Goal: Transaction & Acquisition: Purchase product/service

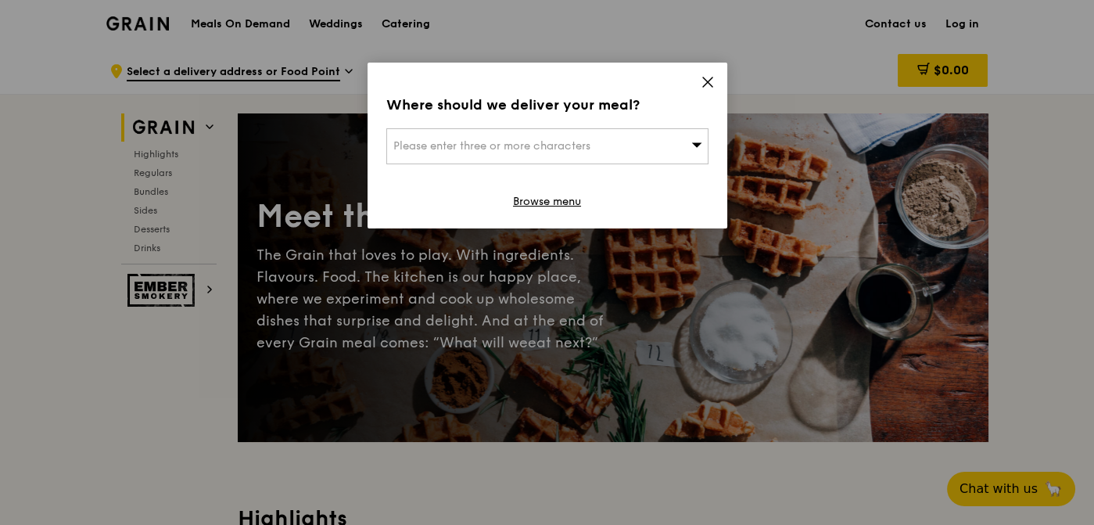
click at [599, 146] on div "Please enter three or more characters" at bounding box center [547, 146] width 322 height 36
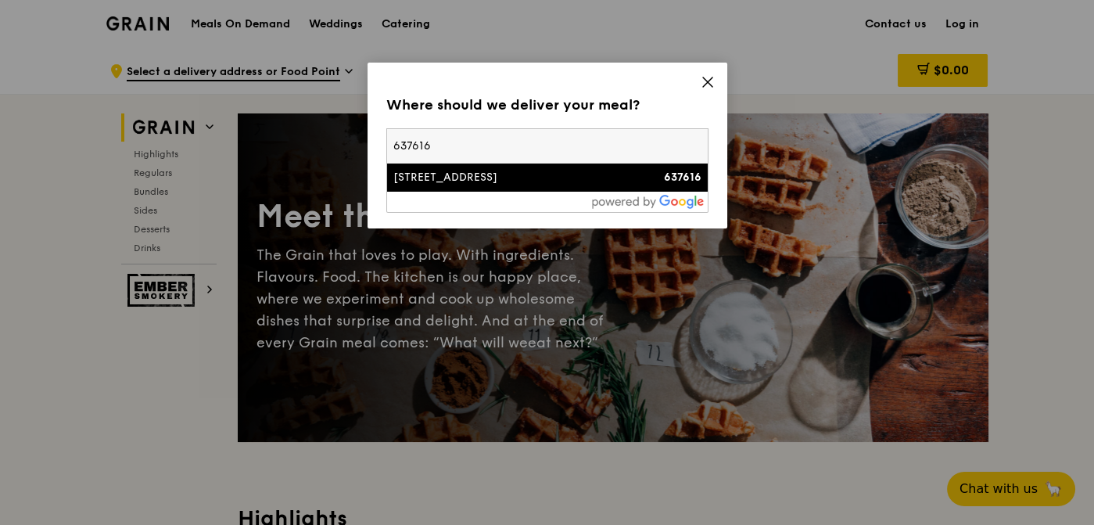
type input "637616"
click at [641, 181] on div "637616" at bounding box center [662, 178] width 77 height 16
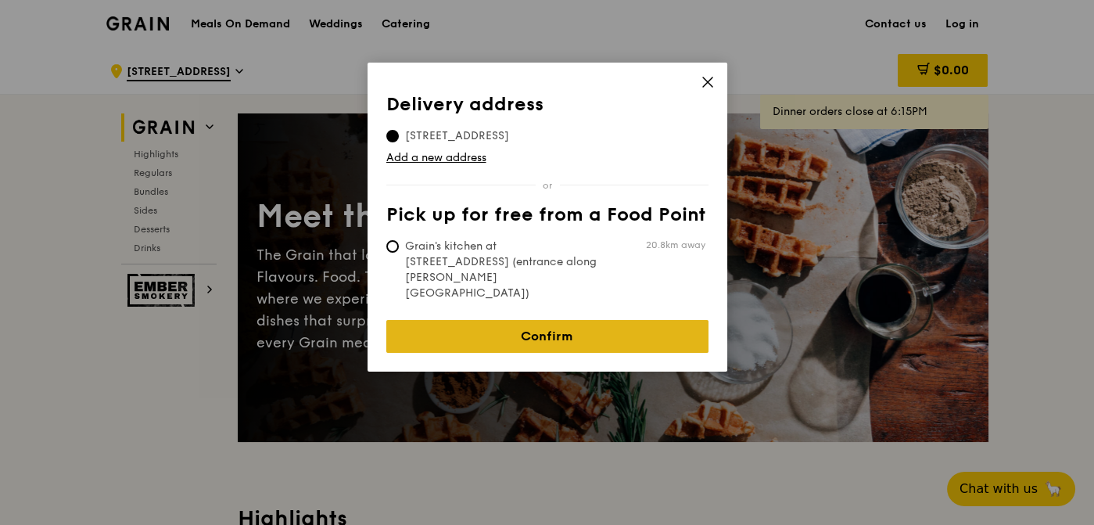
click at [546, 320] on link "Confirm" at bounding box center [547, 336] width 322 height 33
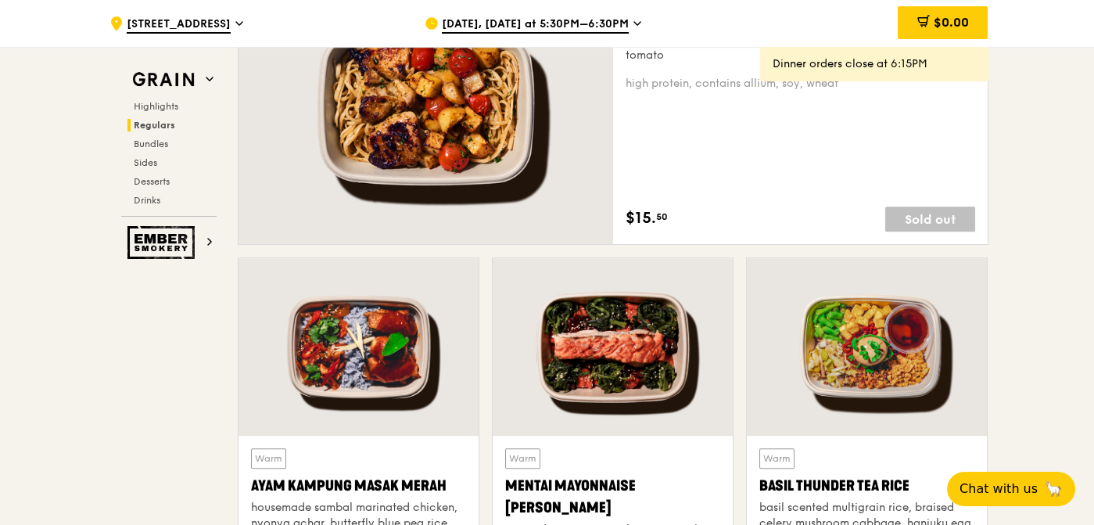
scroll to position [1329, 0]
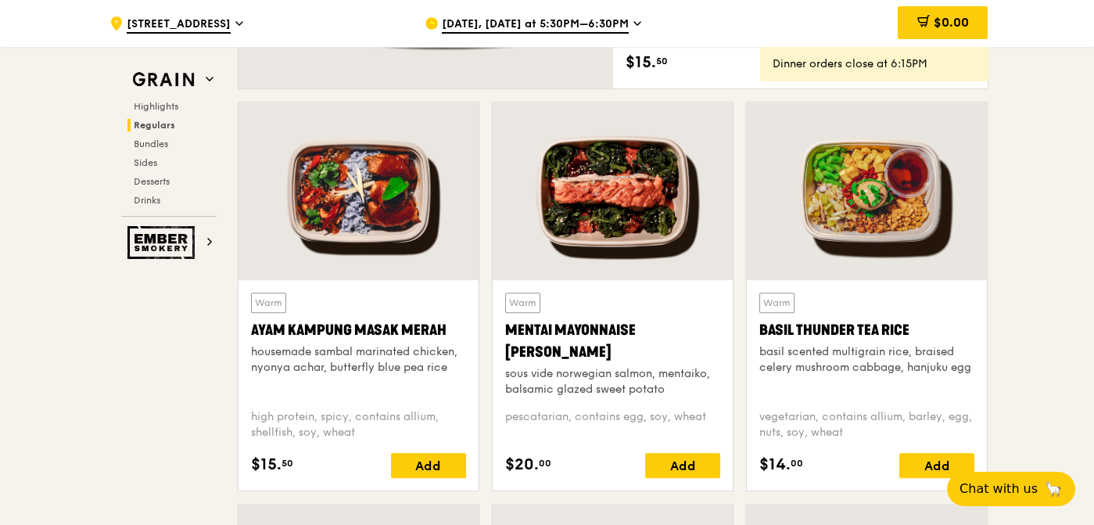
drag, startPoint x: 554, startPoint y: 350, endPoint x: 508, endPoint y: 325, distance: 53.2
click at [508, 325] on div "Mentai Mayonnaise [PERSON_NAME]" at bounding box center [612, 341] width 215 height 44
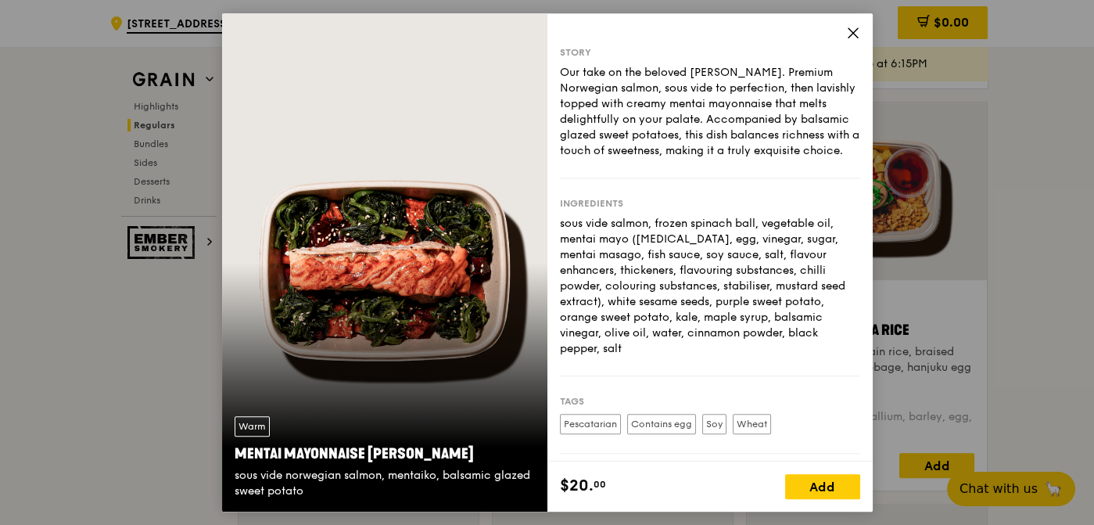
click at [854, 34] on icon at bounding box center [853, 32] width 9 height 9
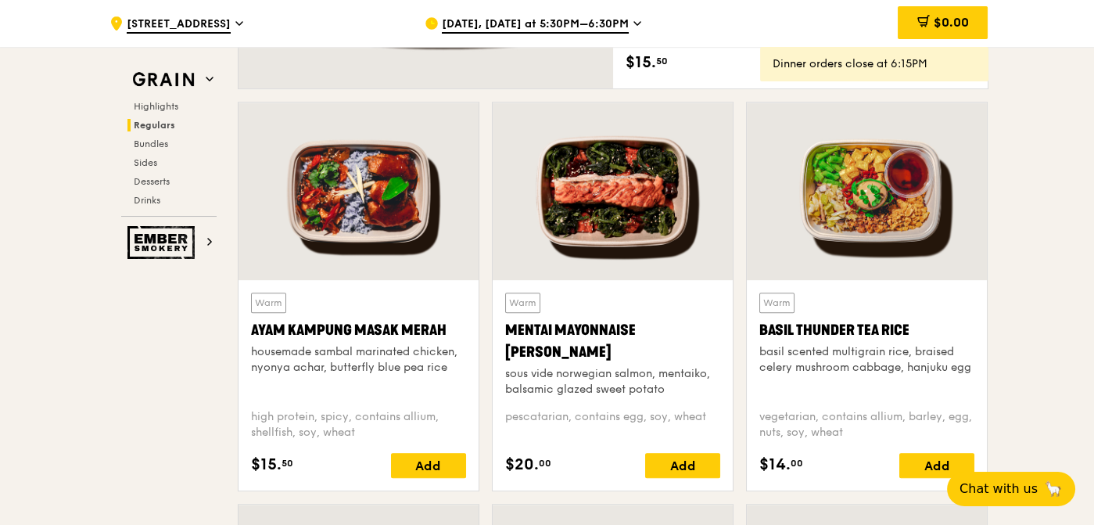
drag, startPoint x: 556, startPoint y: 346, endPoint x: 497, endPoint y: 330, distance: 61.7
click at [497, 330] on div "Warm Mentai Mayonnaise Aburi Salmon sous vide norwegian salmon, mentaiko, balsa…" at bounding box center [613, 385] width 240 height 210
copy div "Mentai Mayonnaise [PERSON_NAME]"
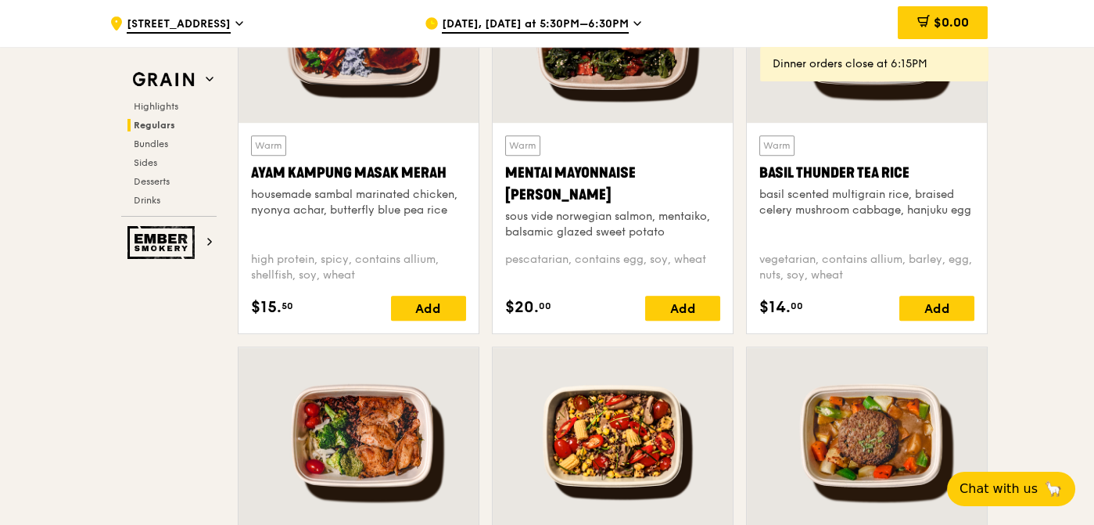
scroll to position [1408, 0]
